Goal: Task Accomplishment & Management: Manage account settings

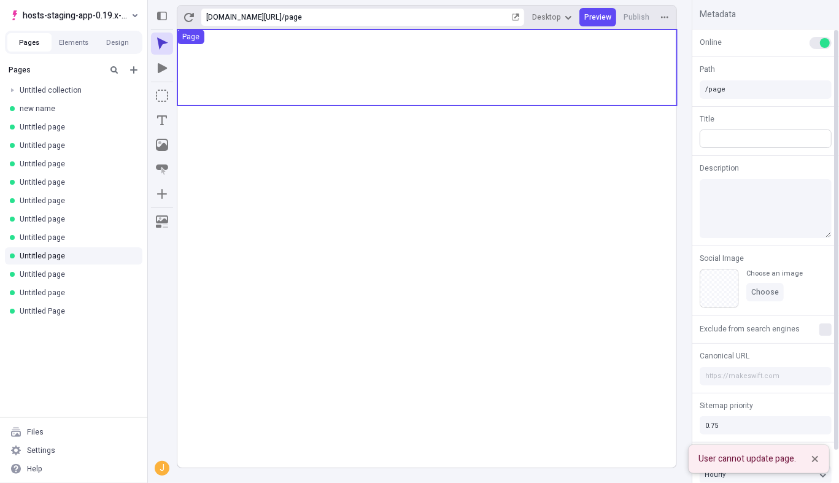
click at [727, 135] on input "text" at bounding box center [766, 139] width 132 height 18
type input "asdfsd"
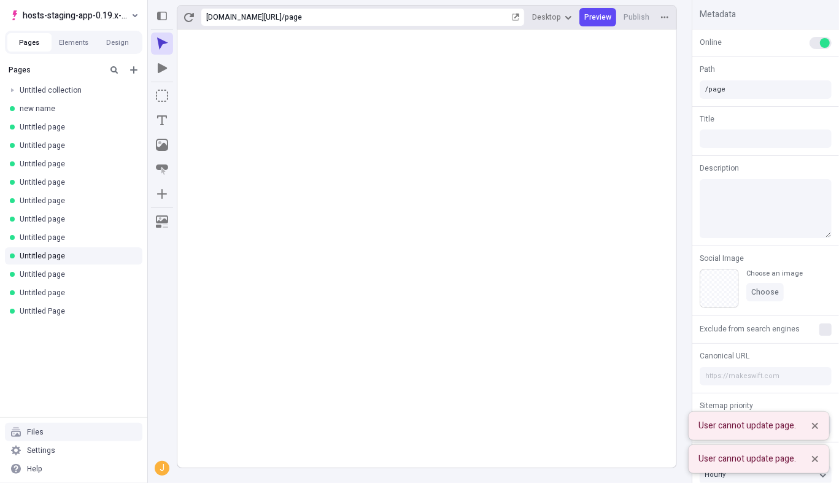
click at [95, 398] on div "Pages Untitled collection new name Untitled page Untitled page Untitled page Un…" at bounding box center [73, 238] width 147 height 359
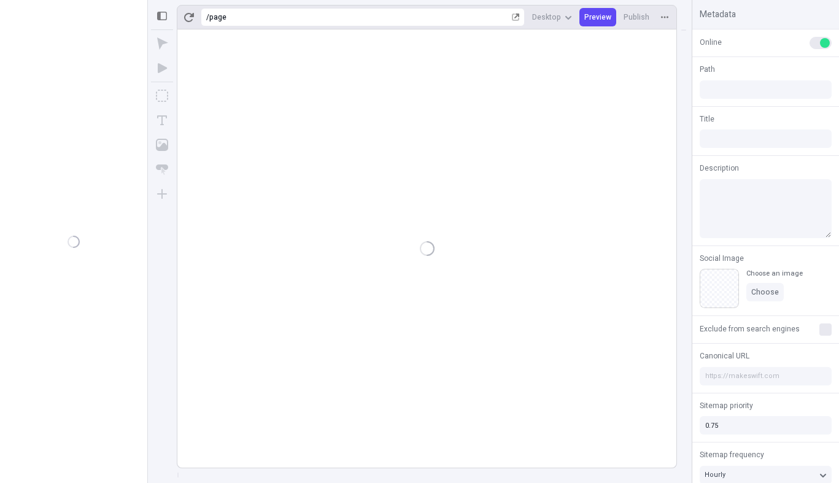
type input "/page"
